Goal: Find specific page/section: Find specific page/section

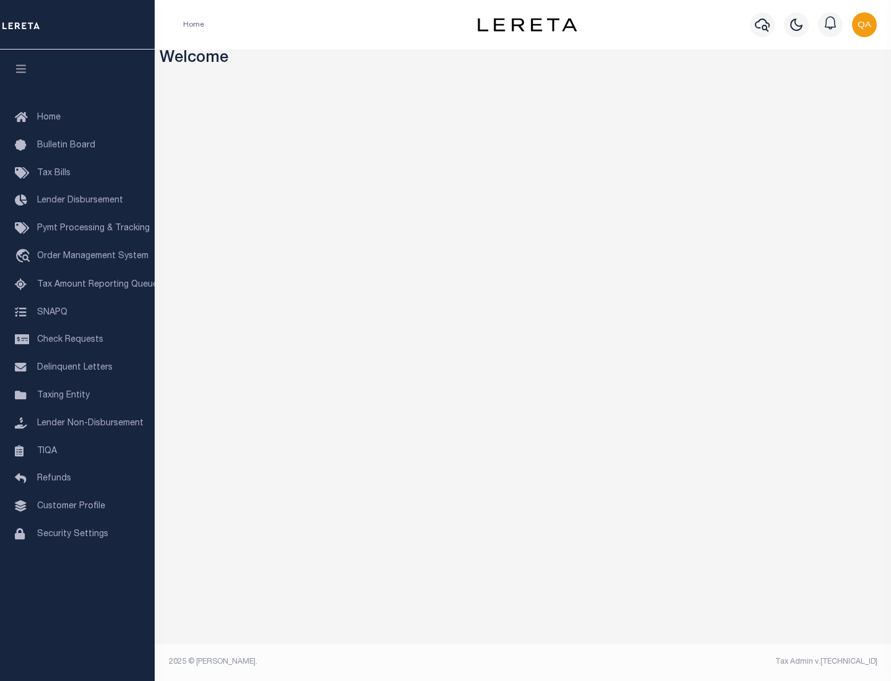
click at [77, 340] on span "Check Requests" at bounding box center [70, 339] width 66 height 9
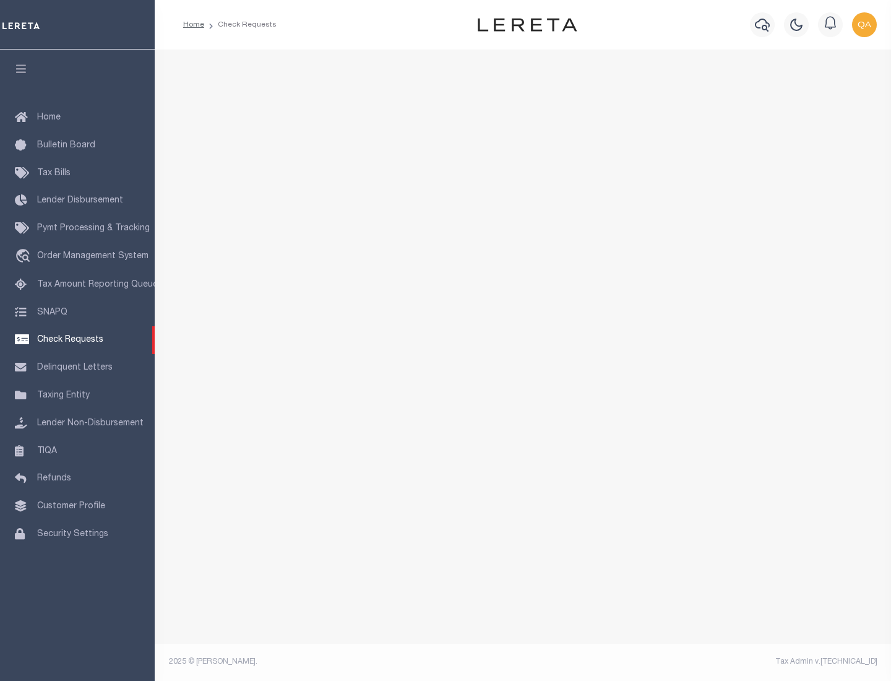
select select "50"
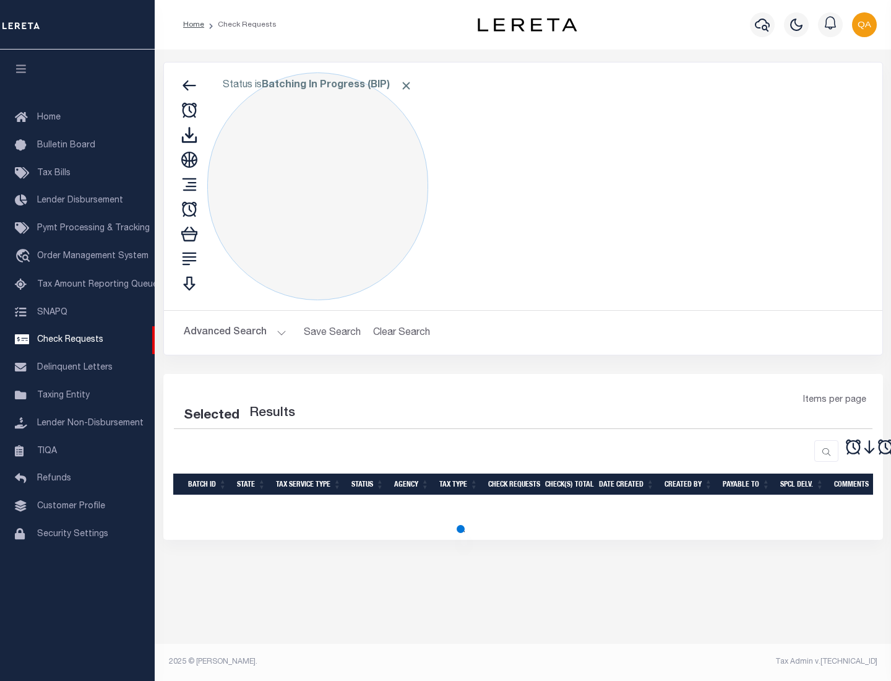
select select "50"
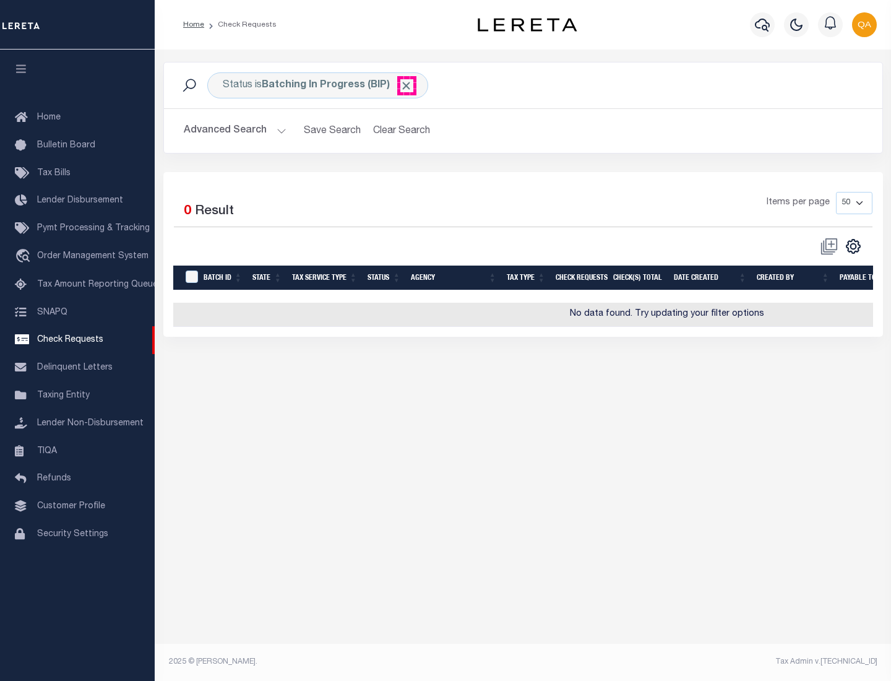
click at [407, 85] on span "Click to Remove" at bounding box center [406, 85] width 13 height 13
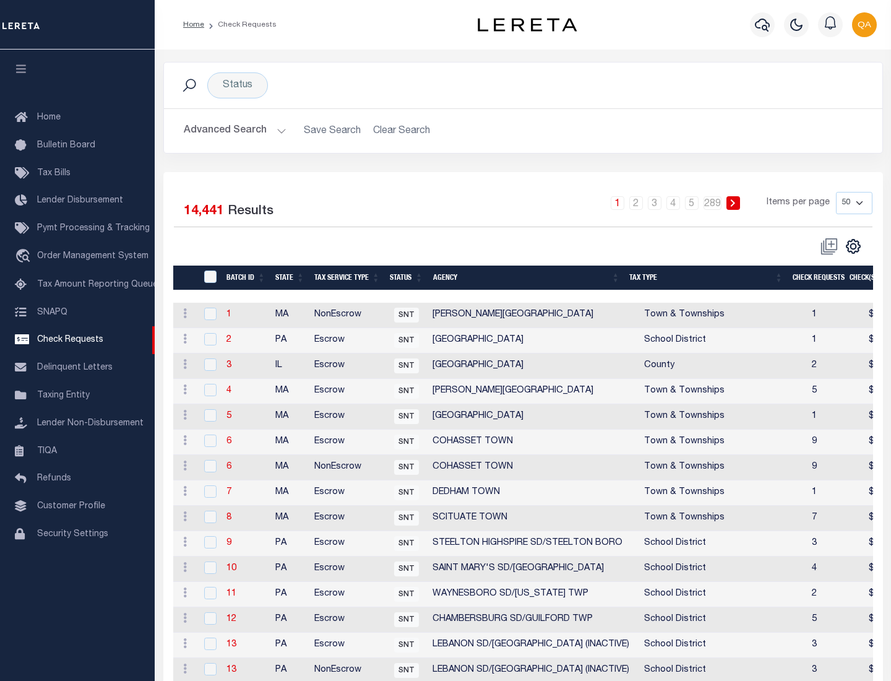
scroll to position [597, 0]
